Goal: Information Seeking & Learning: Learn about a topic

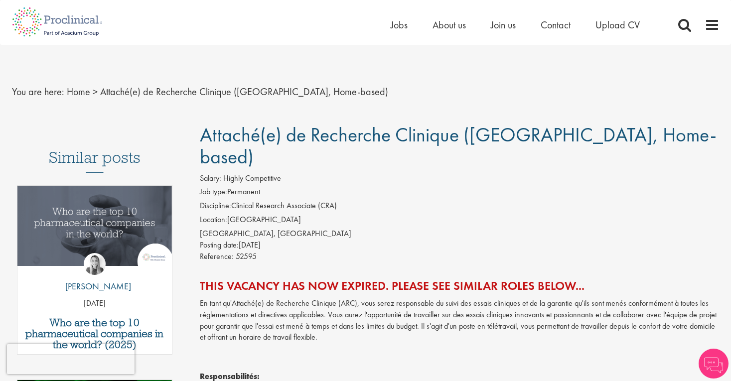
drag, startPoint x: 253, startPoint y: 148, endPoint x: 289, endPoint y: 197, distance: 60.7
click at [290, 214] on li "Location: [GEOGRAPHIC_DATA]" at bounding box center [460, 221] width 520 height 14
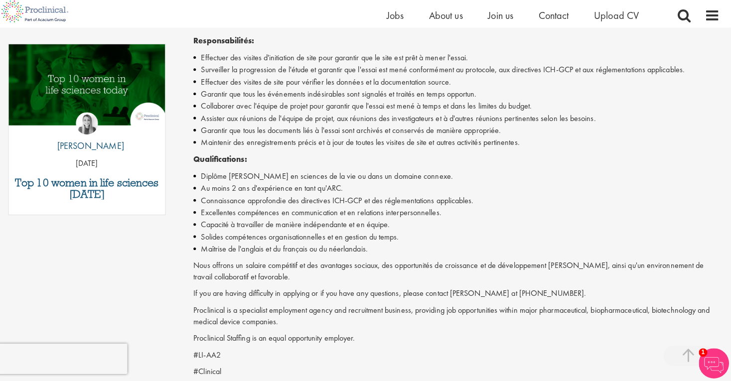
scroll to position [320, 0]
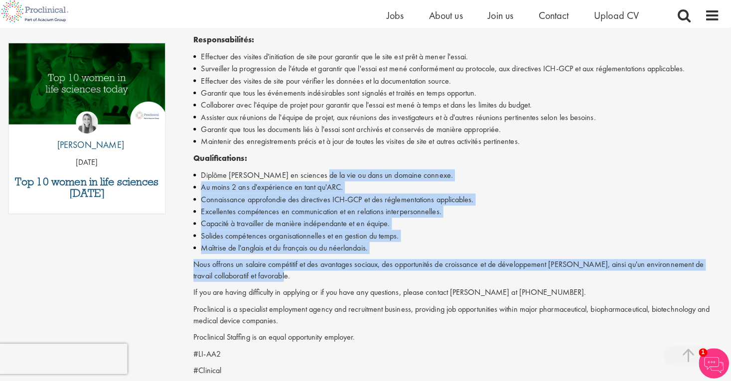
drag, startPoint x: 307, startPoint y: 142, endPoint x: 318, endPoint y: 239, distance: 98.4
click at [318, 239] on div "En tant qu'Attaché(e) de Recherche Clinique (ARC), vous serez responsable du su…" at bounding box center [460, 171] width 520 height 412
click at [318, 261] on p "Nous offrons un salaire compétitif et des avantages sociaux, des opportunités d…" at bounding box center [460, 272] width 520 height 23
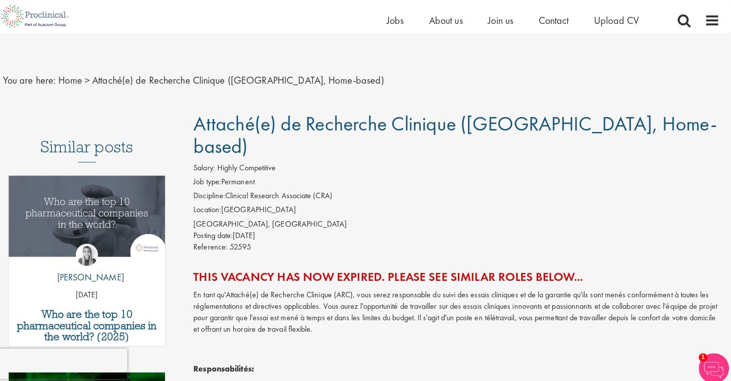
scroll to position [401, 0]
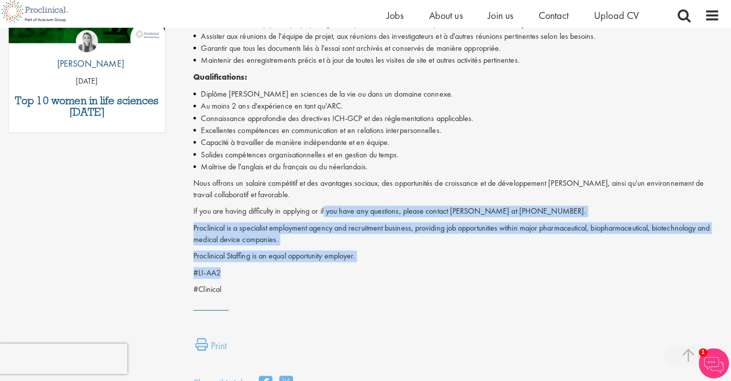
drag, startPoint x: 321, startPoint y: 176, endPoint x: 371, endPoint y: 235, distance: 77.1
click at [371, 235] on div "If you are having difficulty in applying or if you have any questions, please c…" at bounding box center [460, 252] width 520 height 88
click at [371, 269] on p "#LI-AA2" at bounding box center [460, 274] width 520 height 11
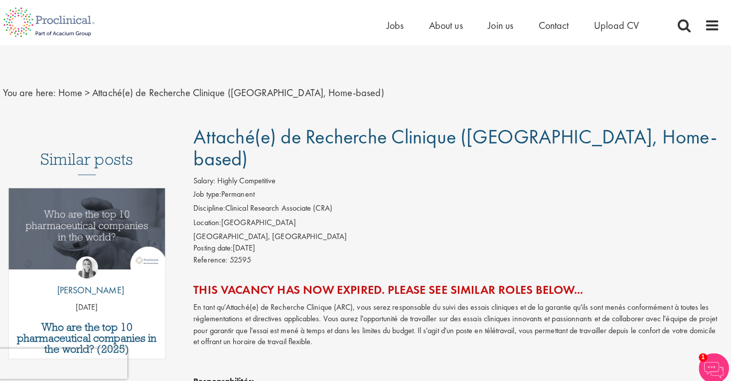
scroll to position [0, 0]
click at [391, 21] on span "Jobs" at bounding box center [399, 24] width 17 height 13
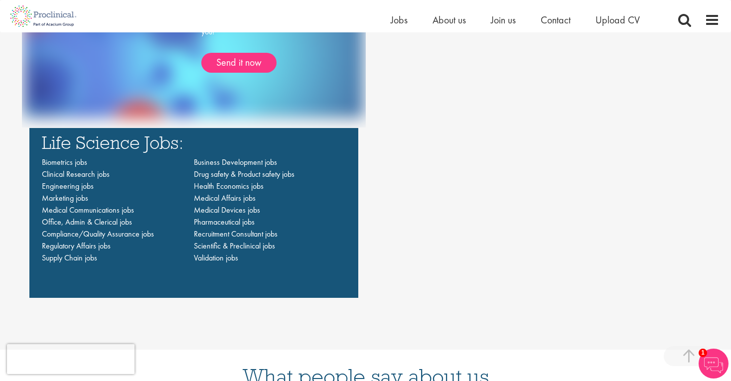
scroll to position [752, 0]
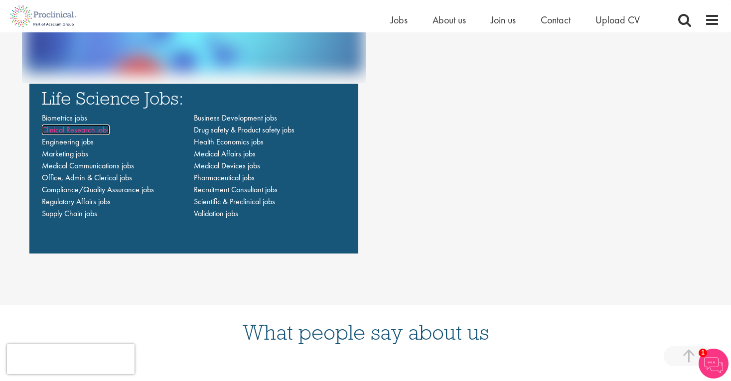
click at [89, 131] on span "Clinical Research jobs" at bounding box center [76, 130] width 68 height 10
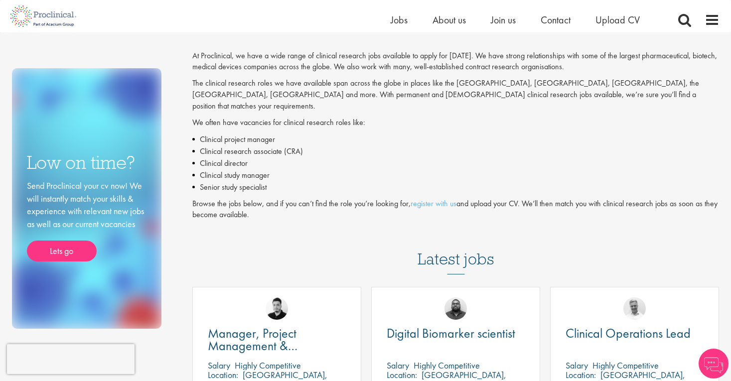
scroll to position [55, 0]
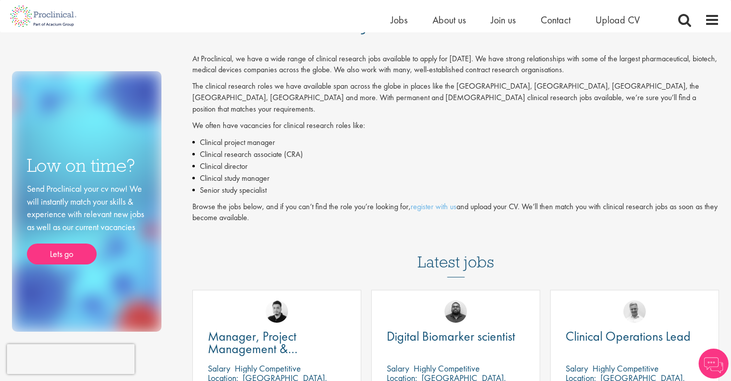
drag, startPoint x: 317, startPoint y: 111, endPoint x: 318, endPoint y: 212, distance: 101.2
click at [318, 212] on div "At Proclinical, we have a wide range of clinical research jobs available to app…" at bounding box center [455, 138] width 527 height 181
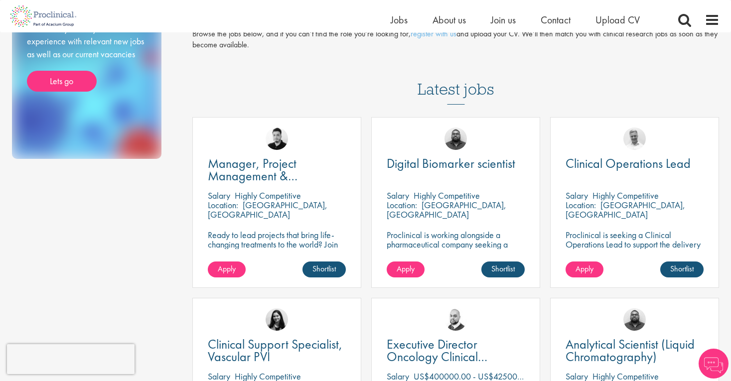
scroll to position [243, 0]
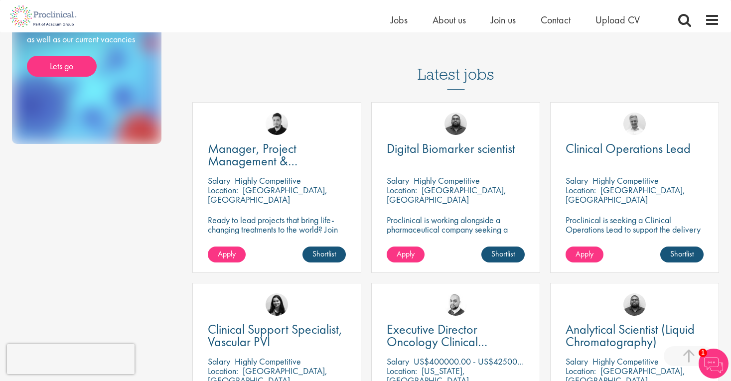
click at [439, 103] on div "Ashley Bennett" at bounding box center [456, 120] width 168 height 34
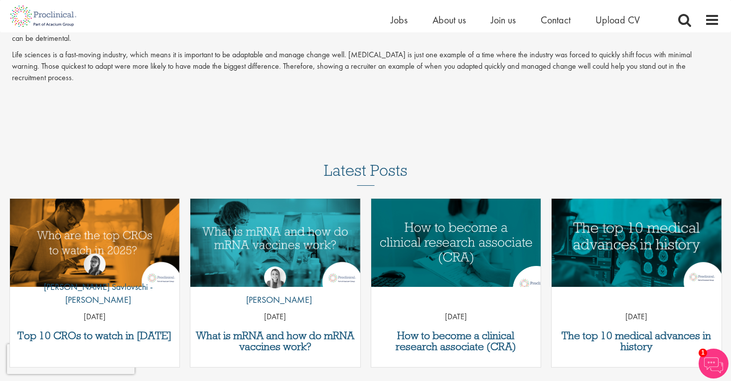
scroll to position [1488, 0]
